Goal: Participate in discussion

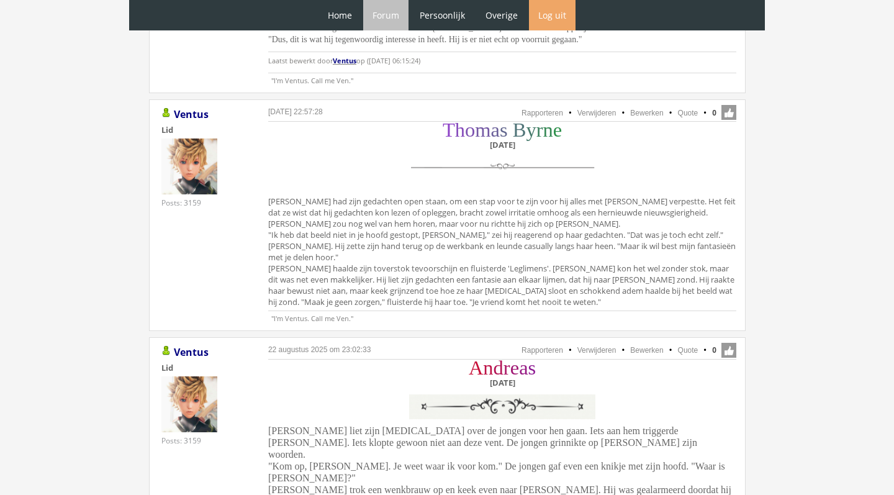
scroll to position [2729, 0]
click at [594, 1] on div "Home Forum Forum index Actieve topics Mijn topics Persoonlijk Profiel Prive ber…" at bounding box center [447, 15] width 636 height 30
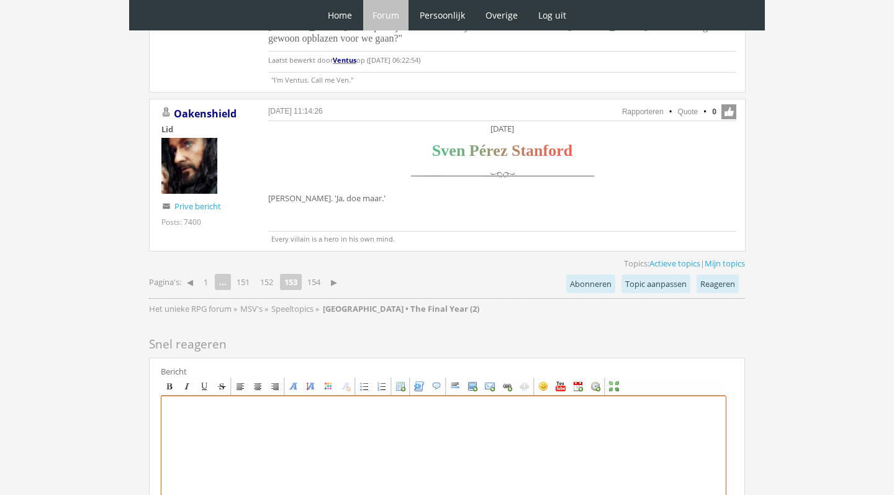
scroll to position [3242, 0]
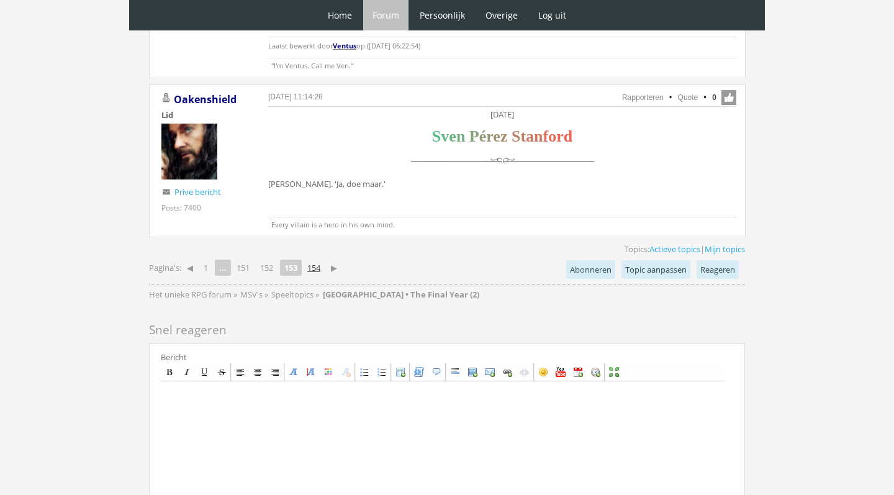
click at [325, 259] on link "154" at bounding box center [313, 267] width 23 height 17
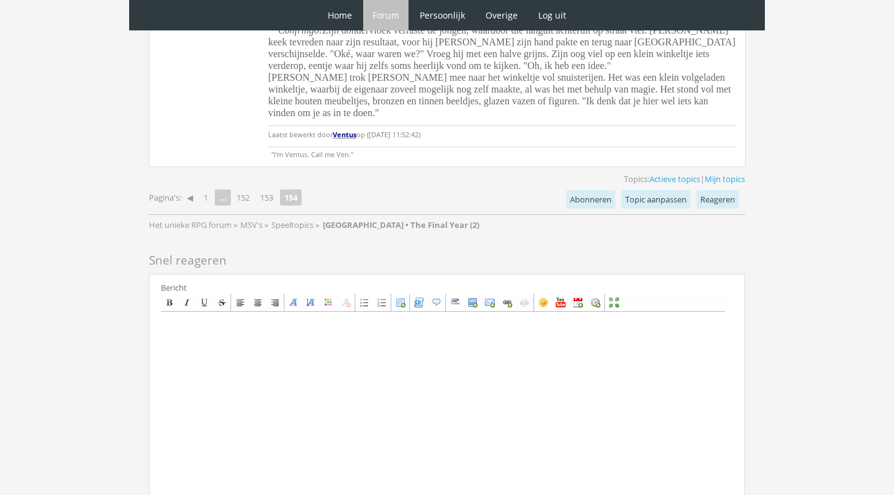
scroll to position [791, 0]
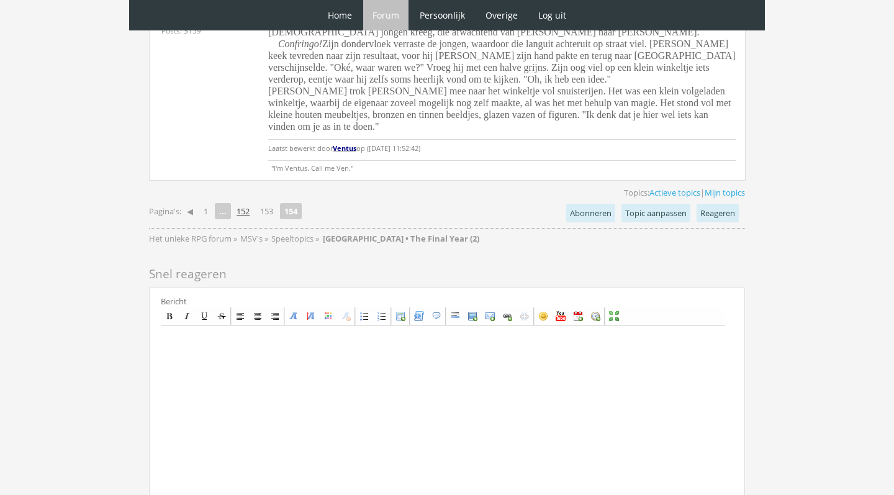
click at [253, 212] on link "152" at bounding box center [243, 210] width 23 height 17
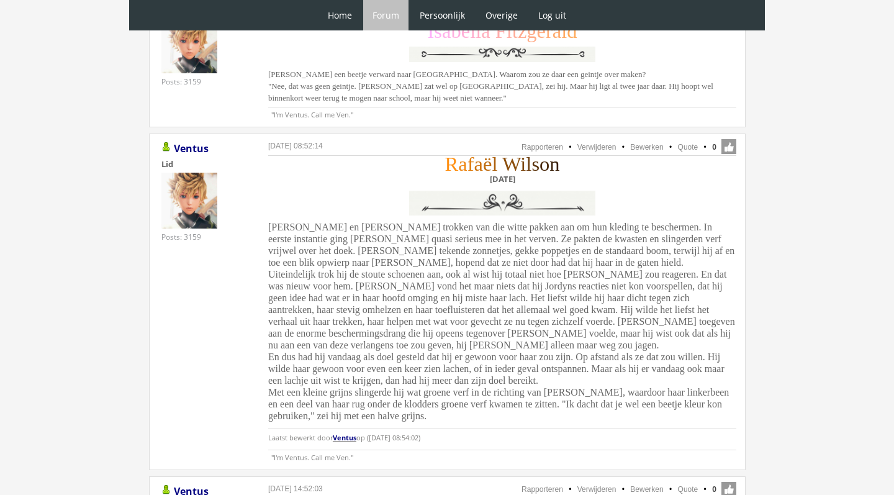
scroll to position [742, 0]
click at [687, 143] on link "Quote" at bounding box center [688, 146] width 20 height 9
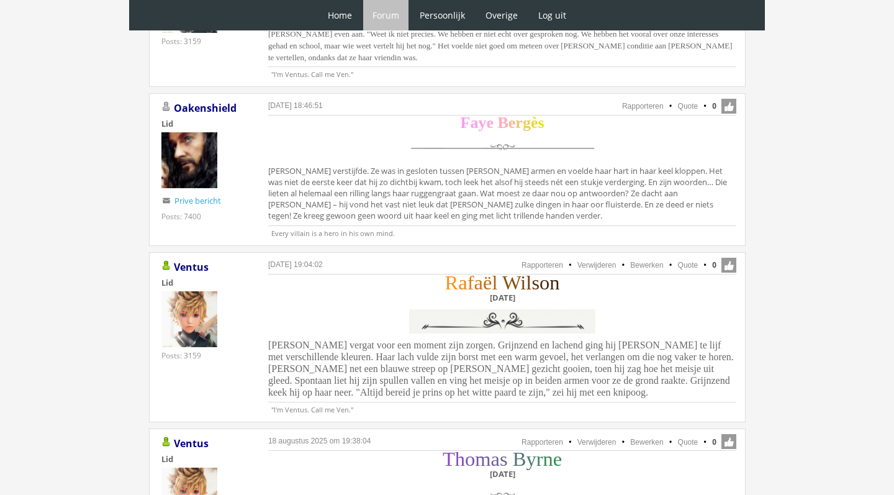
scroll to position [2266, 0]
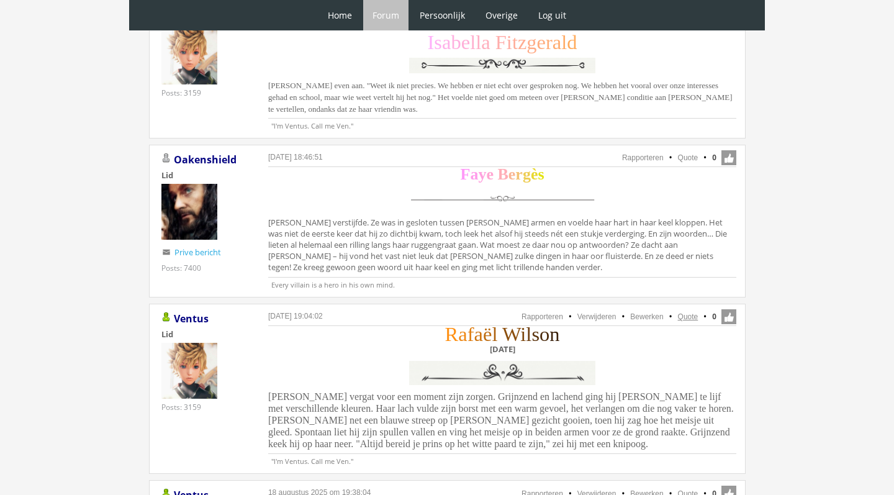
click at [685, 312] on link "Quote" at bounding box center [688, 316] width 20 height 9
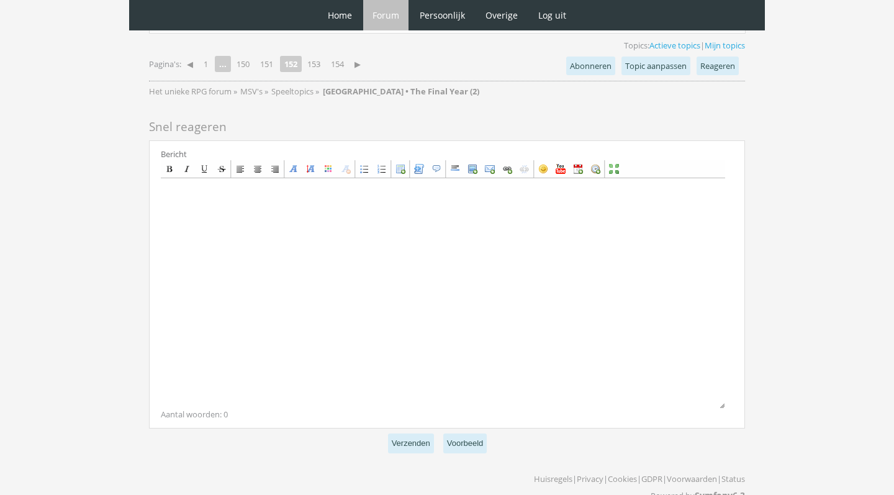
scroll to position [3385, 0]
click at [345, 56] on link "154" at bounding box center [337, 64] width 23 height 17
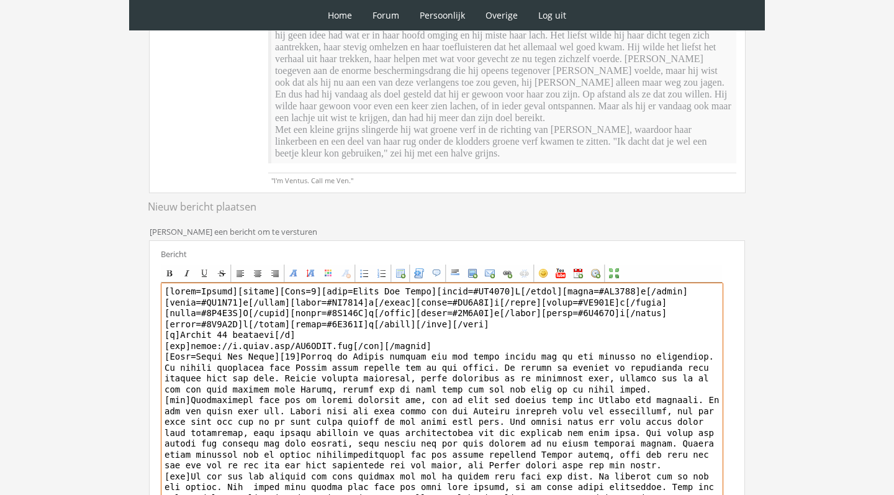
drag, startPoint x: 237, startPoint y: 292, endPoint x: 299, endPoint y: 357, distance: 89.6
click at [299, 357] on textarea at bounding box center [442, 398] width 563 height 230
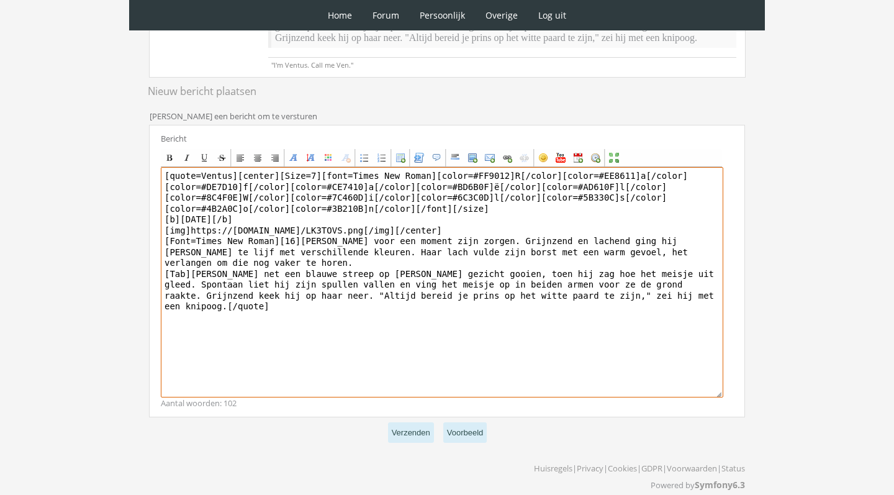
scroll to position [320, 0]
drag, startPoint x: 237, startPoint y: 163, endPoint x: 299, endPoint y: 227, distance: 89.6
click at [299, 227] on textarea "[quote=Ventus][center][Size=7][font=Times New Roman][color=#FF9012]R[/color][co…" at bounding box center [442, 283] width 563 height 230
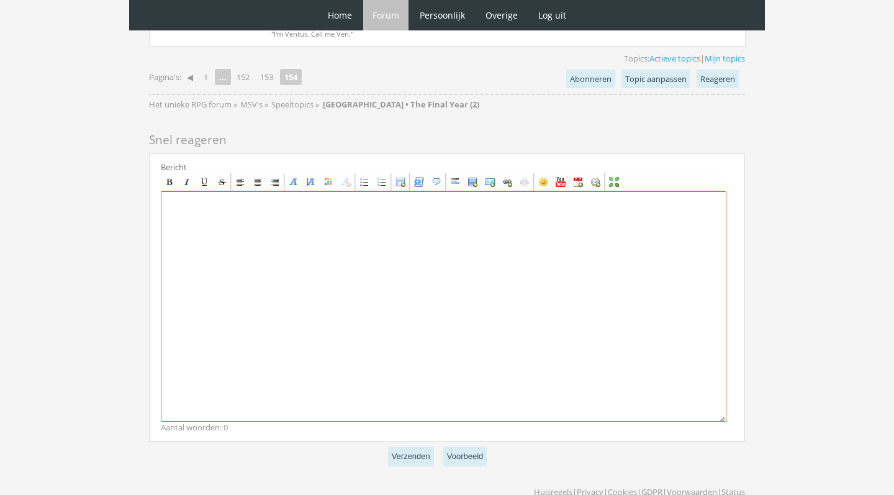
scroll to position [923, 0]
click at [323, 259] on textarea at bounding box center [444, 308] width 566 height 230
paste textarea "[center][Size=7][font=Times New Roman][color=#FF9012]R[/color][color=#EE8611]a[…"
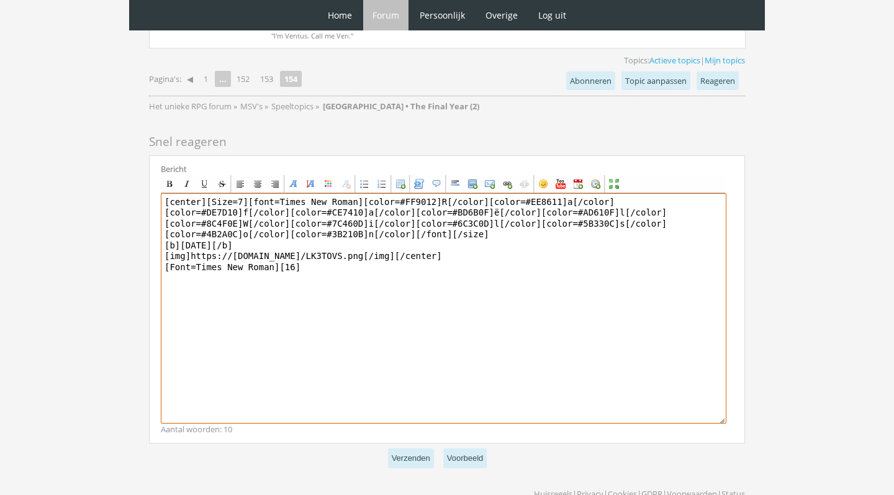
drag, startPoint x: 230, startPoint y: 245, endPoint x: 182, endPoint y: 243, distance: 47.8
click at [182, 243] on textarea "[center][Size=7][font=Times New Roman][color=#FF9012]R[/color][color=#EE8611]a[…" at bounding box center [444, 308] width 566 height 230
click at [329, 268] on textarea "[center][Size=7][font=Times New Roman][color=#FF9012]R[/color][color=#EE8611]a[…" at bounding box center [444, 308] width 566 height 230
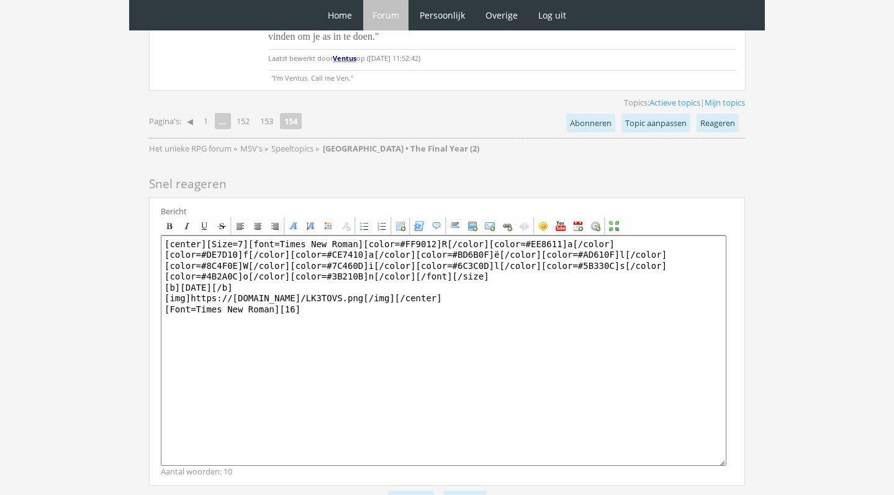
scroll to position [882, 0]
drag, startPoint x: 233, startPoint y: 286, endPoint x: 188, endPoint y: 286, distance: 44.7
click at [188, 286] on textarea "[center][Size=7][font=Times New Roman][color=#FF9012]R[/color][color=#EE8611]a[…" at bounding box center [444, 350] width 566 height 230
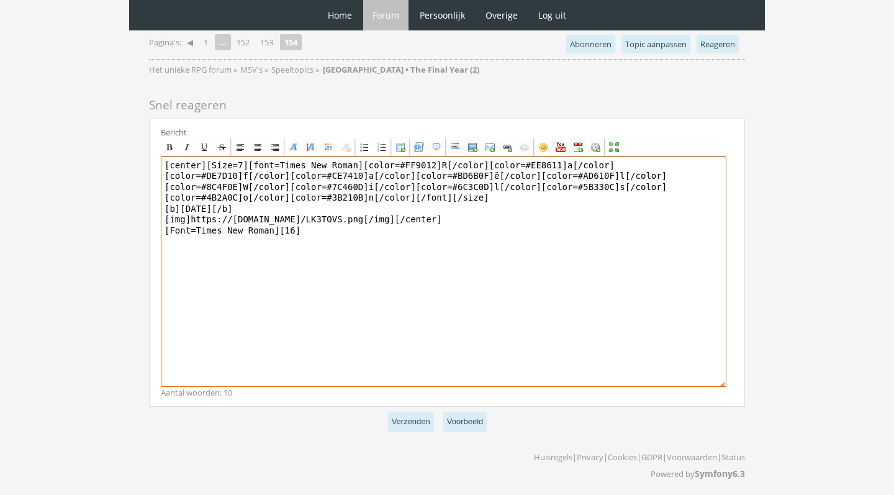
scroll to position [960, 0]
drag, startPoint x: 325, startPoint y: 206, endPoint x: 294, endPoint y: 207, distance: 31.7
click at [294, 207] on textarea "[center][Size=7][font=Times New Roman][color=#FF9012]R[/color][color=#EE8611]a[…" at bounding box center [444, 272] width 566 height 230
click at [329, 237] on textarea "[center][Size=7][font=Times New Roman][color=#FF9012]R[/color][color=#EE8611]a[…" at bounding box center [444, 272] width 566 height 230
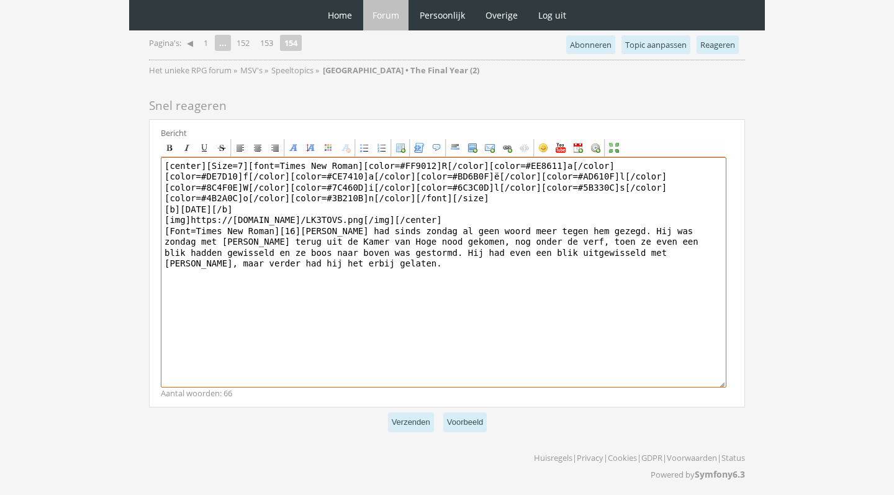
type textarea "[center][Size=7][font=Times New Roman][color=#FF9012]R[/color][color=#EE8611]a[…"
